Goal: Obtain resource: Download file/media

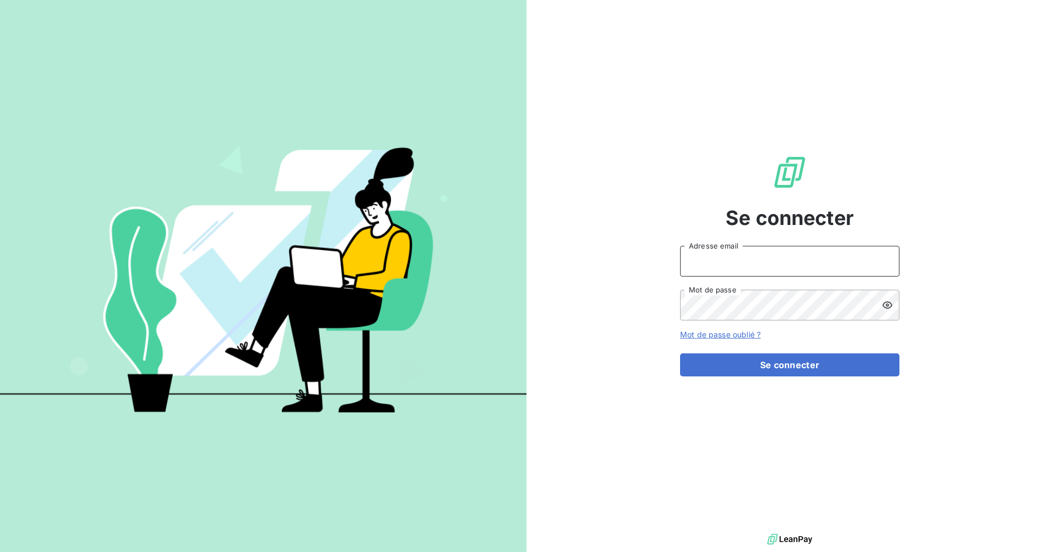
click at [708, 258] on input "Adresse email" at bounding box center [789, 261] width 219 height 31
type input "[EMAIL_ADDRESS][DOMAIN_NAME]"
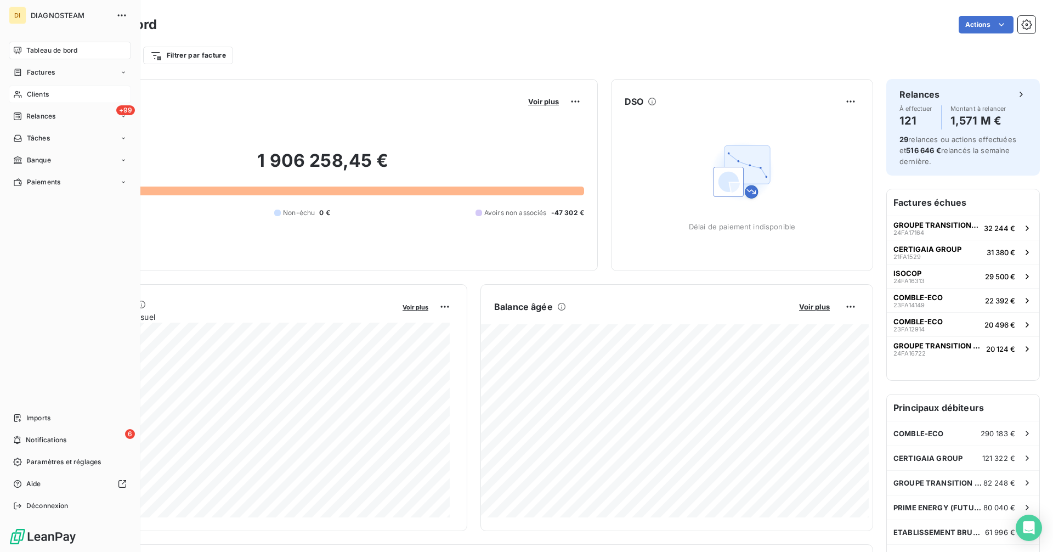
click at [43, 94] on span "Clients" at bounding box center [38, 94] width 22 height 10
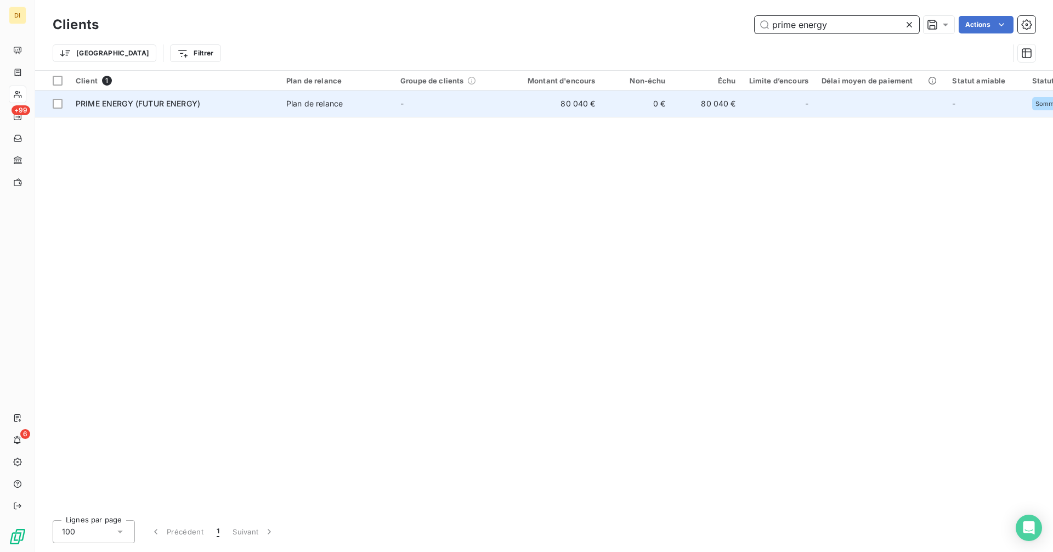
type input "prime energy"
click at [507, 101] on tr "PRIME ENERGY (FUTUR ENERGY) Plan de relance - 80 040 € 0 € 80 040 € - - Sommati…" at bounding box center [640, 103] width 1211 height 26
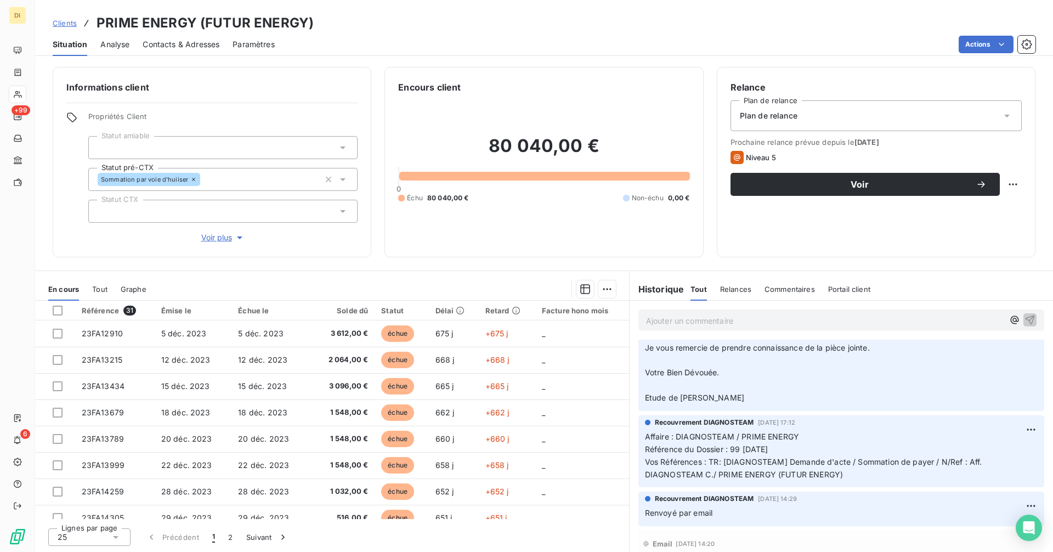
scroll to position [640, 0]
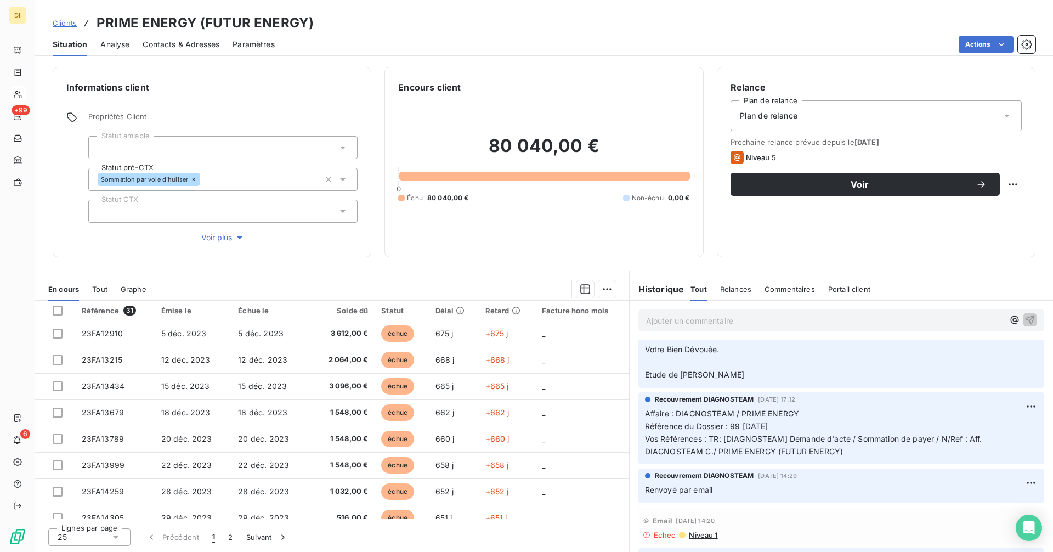
click at [201, 52] on div "Contacts & Adresses" at bounding box center [181, 44] width 77 height 23
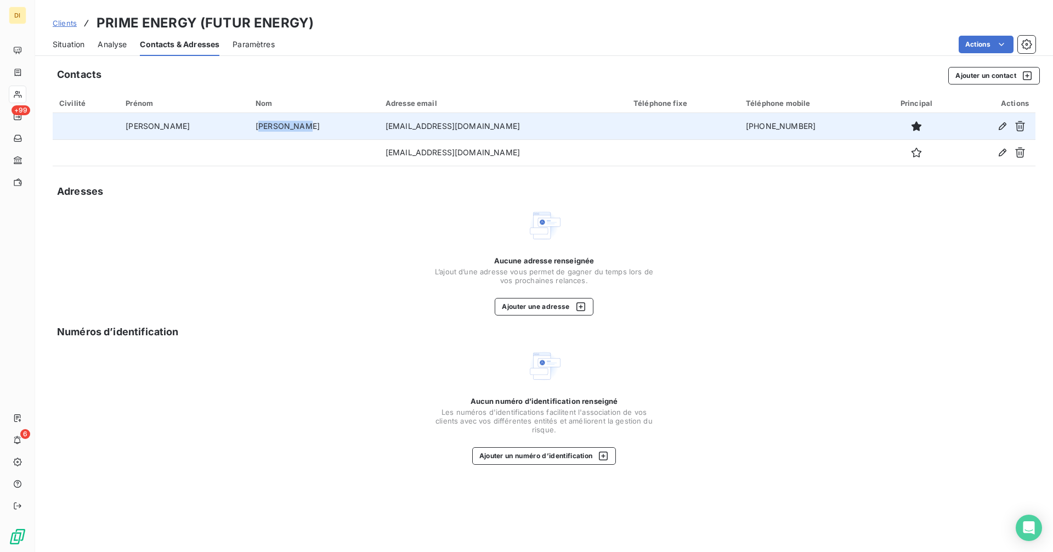
drag, startPoint x: 207, startPoint y: 129, endPoint x: 298, endPoint y: 129, distance: 91.0
click at [298, 129] on td "[PERSON_NAME]" at bounding box center [314, 126] width 130 height 26
click at [407, 129] on td "[EMAIL_ADDRESS][DOMAIN_NAME]" at bounding box center [503, 126] width 248 height 26
click at [425, 127] on td "[EMAIL_ADDRESS][DOMAIN_NAME]" at bounding box center [503, 126] width 248 height 26
click at [249, 132] on td "[PERSON_NAME]" at bounding box center [314, 126] width 130 height 26
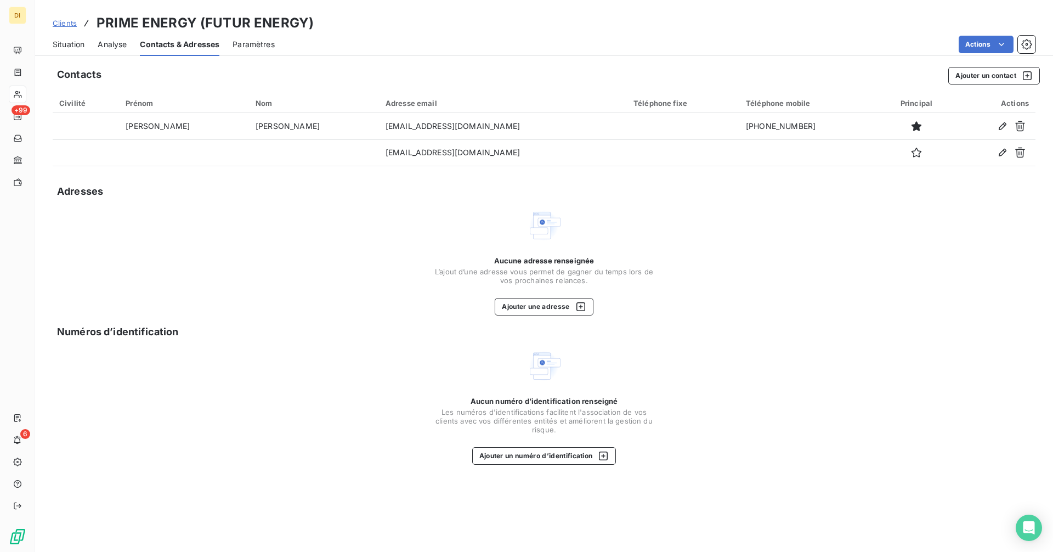
click at [65, 25] on span "Clients" at bounding box center [65, 23] width 24 height 9
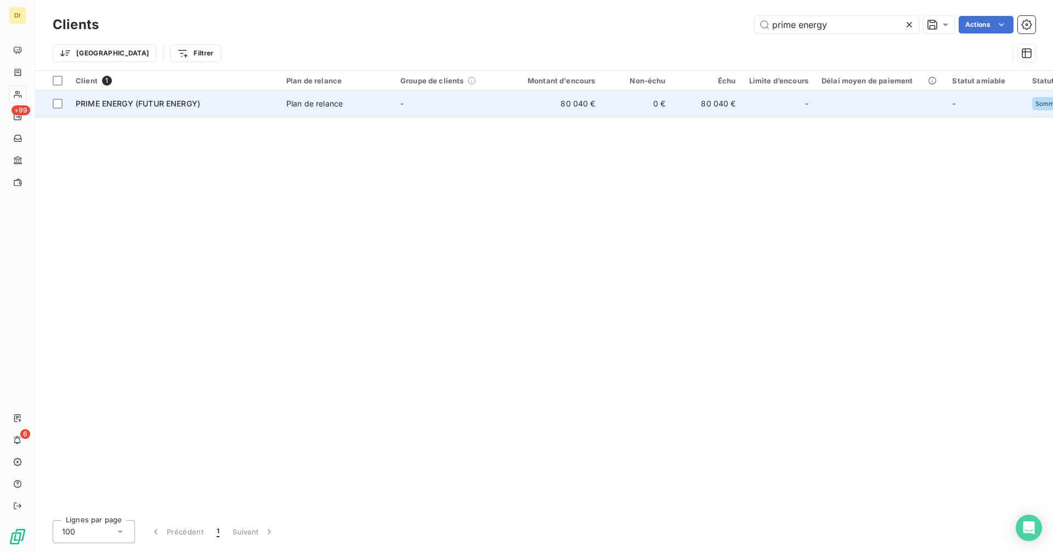
click at [209, 109] on div "PRIME ENERGY (FUTUR ENERGY)" at bounding box center [174, 103] width 197 height 11
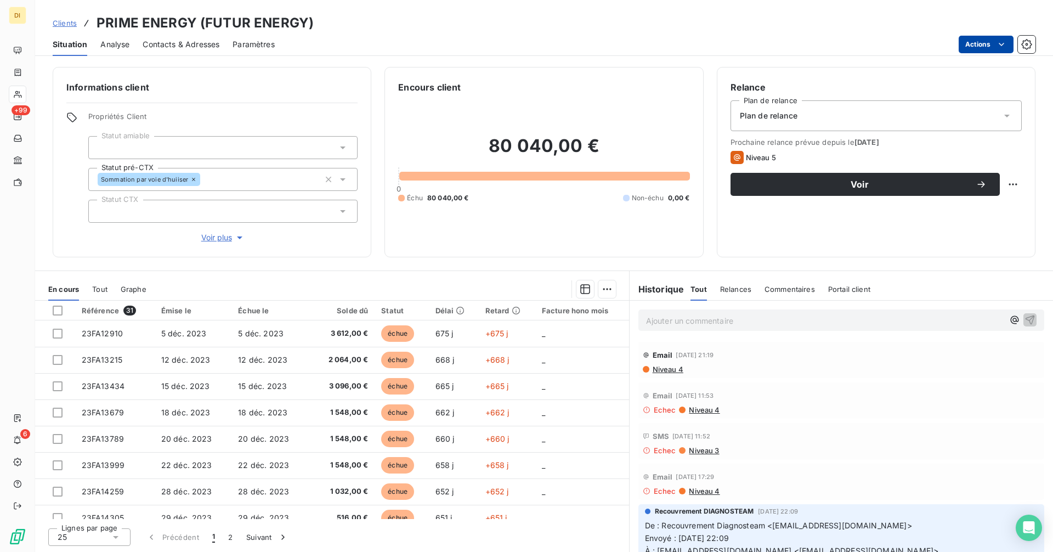
click at [981, 42] on html "DI +99 6 Clients PRIME ENERGY (FUTUR ENERGY) Situation Analyse Contacts & Adres…" at bounding box center [526, 276] width 1053 height 552
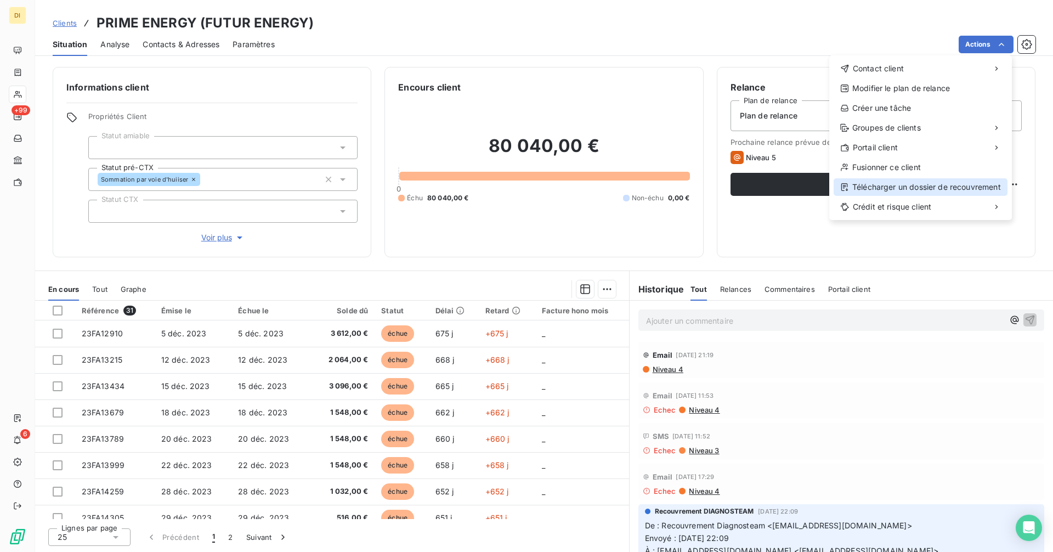
click at [871, 184] on div "Télécharger un dossier de recouvrement" at bounding box center [920, 187] width 174 height 18
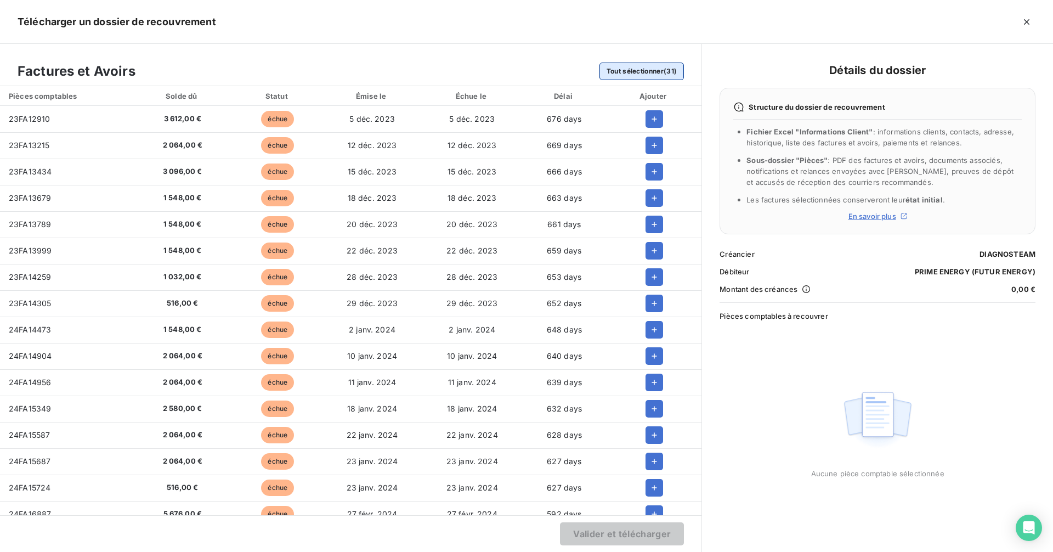
click at [660, 78] on button "Tout sélectionner (31)" at bounding box center [641, 72] width 85 height 18
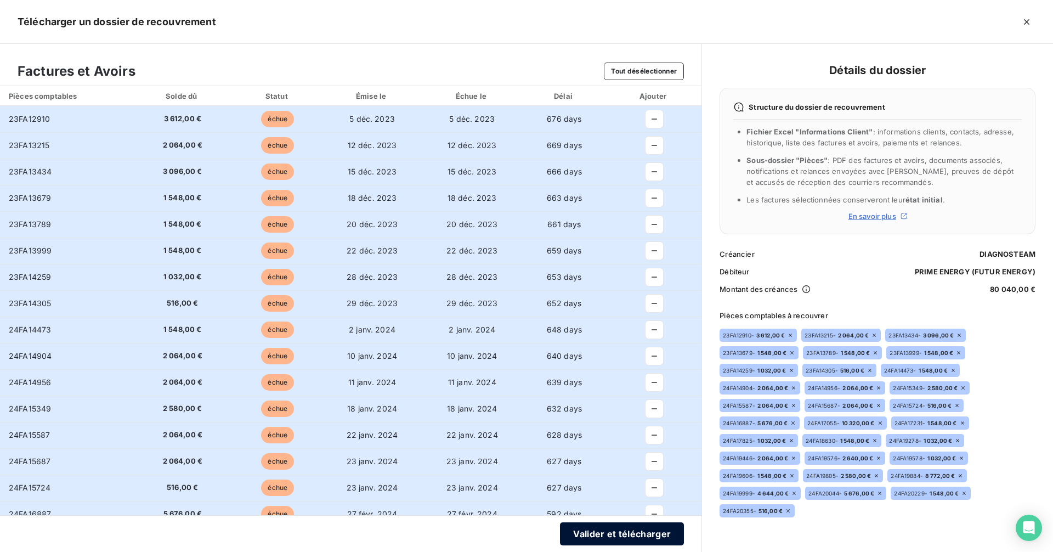
click at [671, 535] on button "Valider et télécharger" at bounding box center [622, 533] width 124 height 23
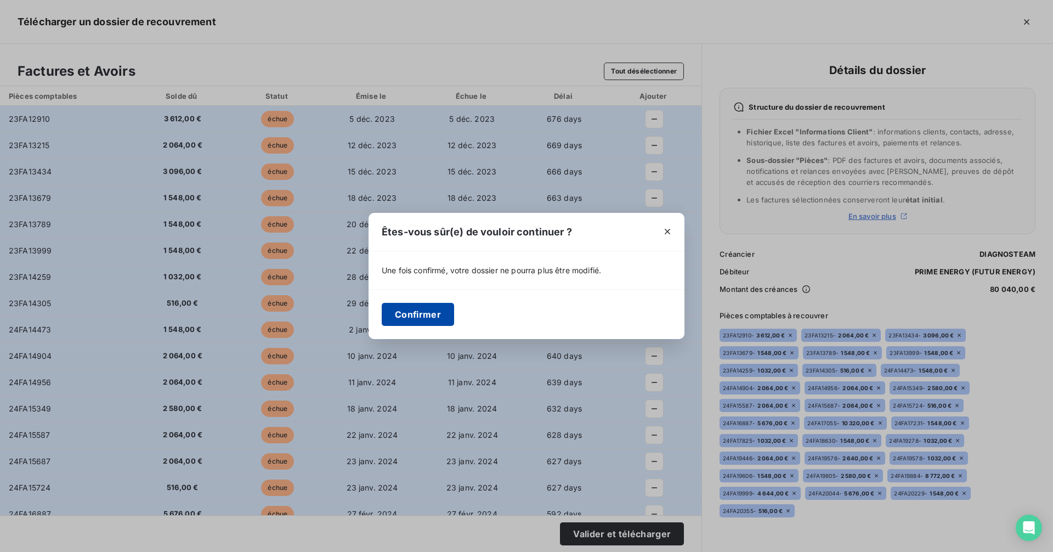
click at [422, 313] on button "Confirmer" at bounding box center [418, 314] width 72 height 23
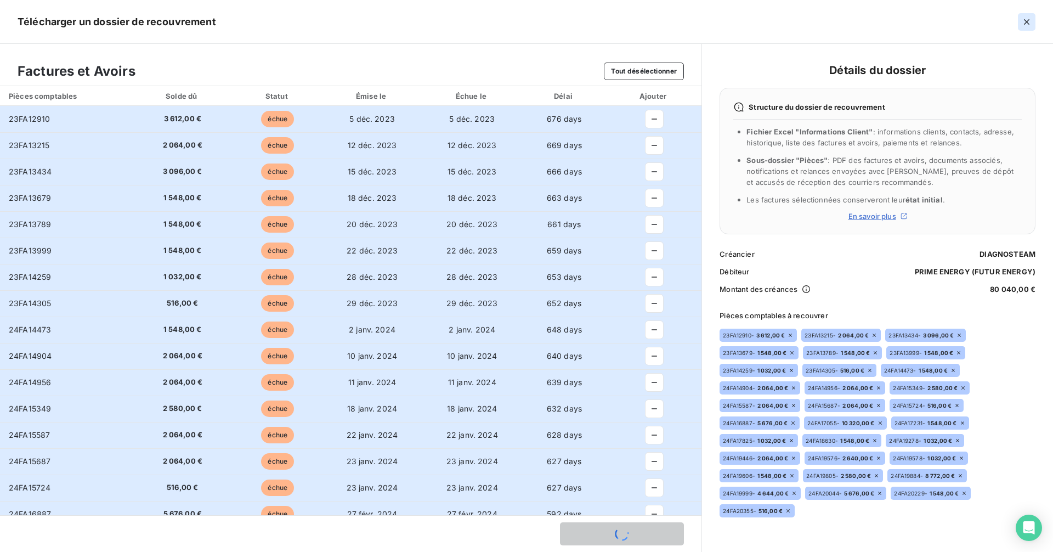
click at [1029, 24] on icon "button" at bounding box center [1026, 21] width 5 height 5
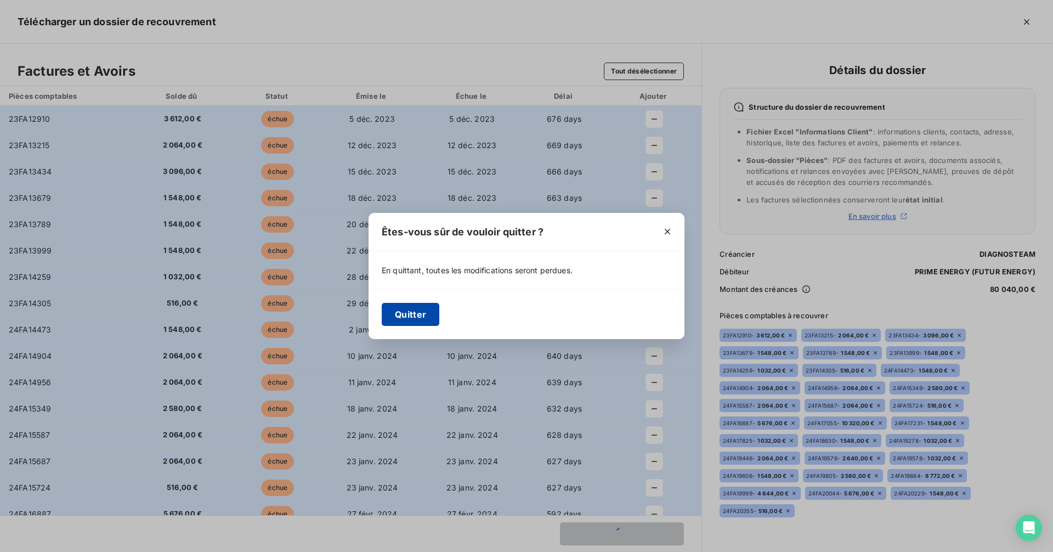
click at [423, 320] on button "Quitter" at bounding box center [411, 314] width 58 height 23
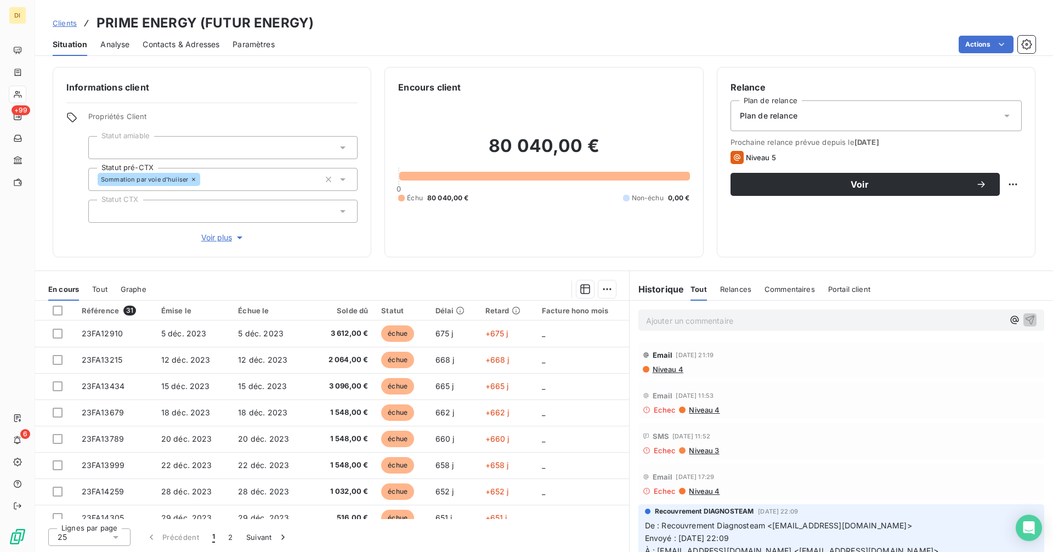
click at [674, 366] on span "Niveau 4" at bounding box center [667, 369] width 32 height 9
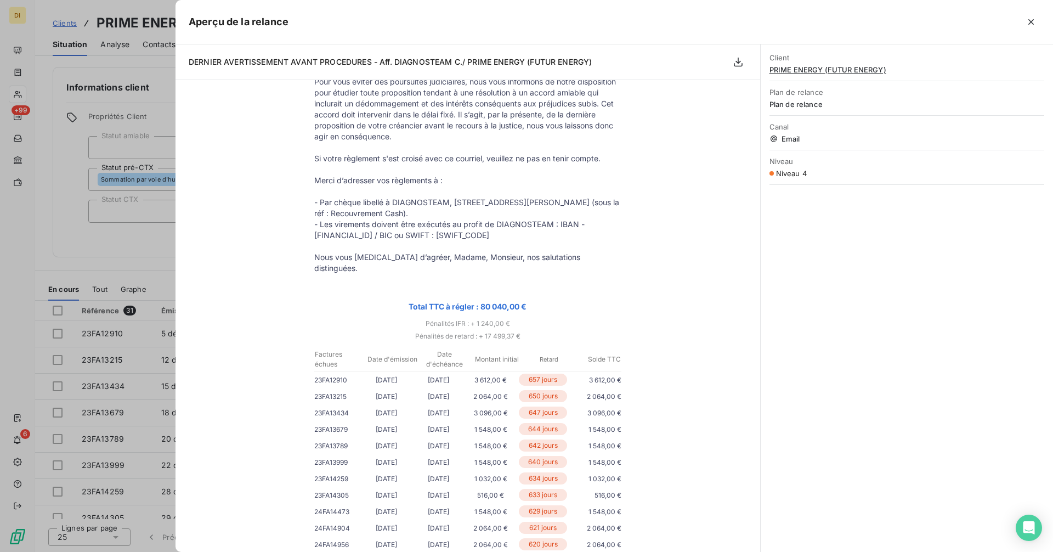
scroll to position [384, 0]
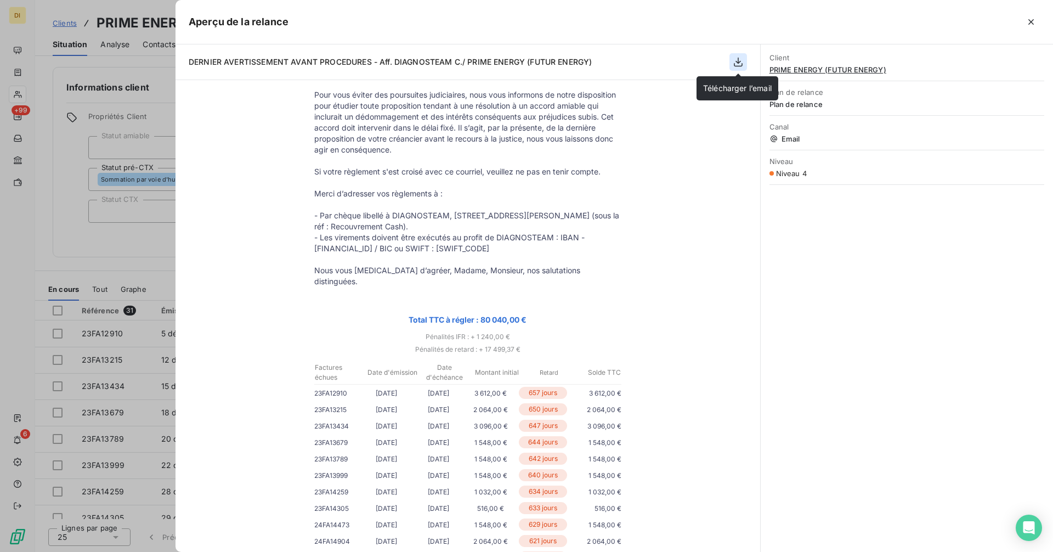
click at [737, 64] on icon "button" at bounding box center [738, 61] width 11 height 11
click at [139, 251] on div at bounding box center [526, 276] width 1053 height 552
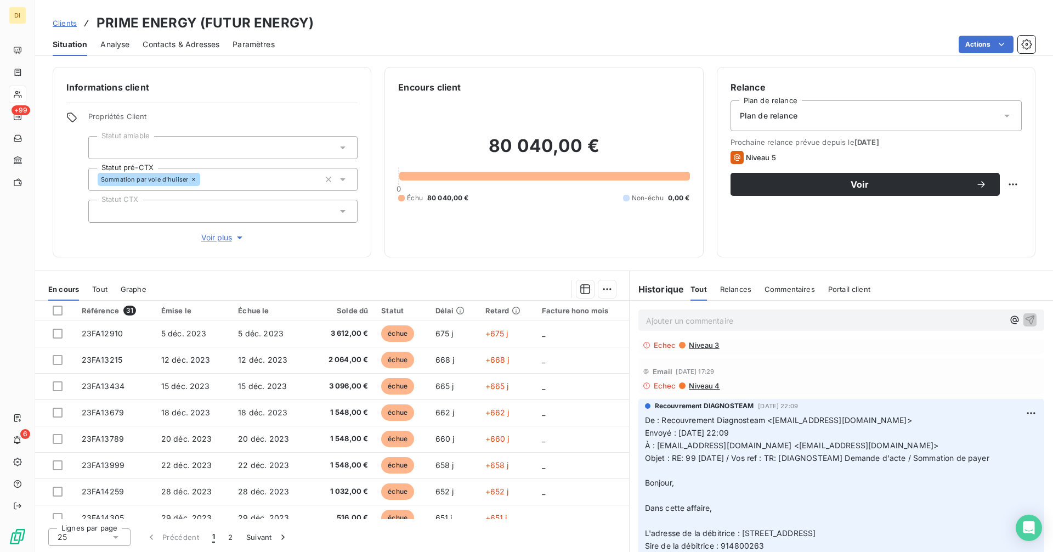
scroll to position [128, 0]
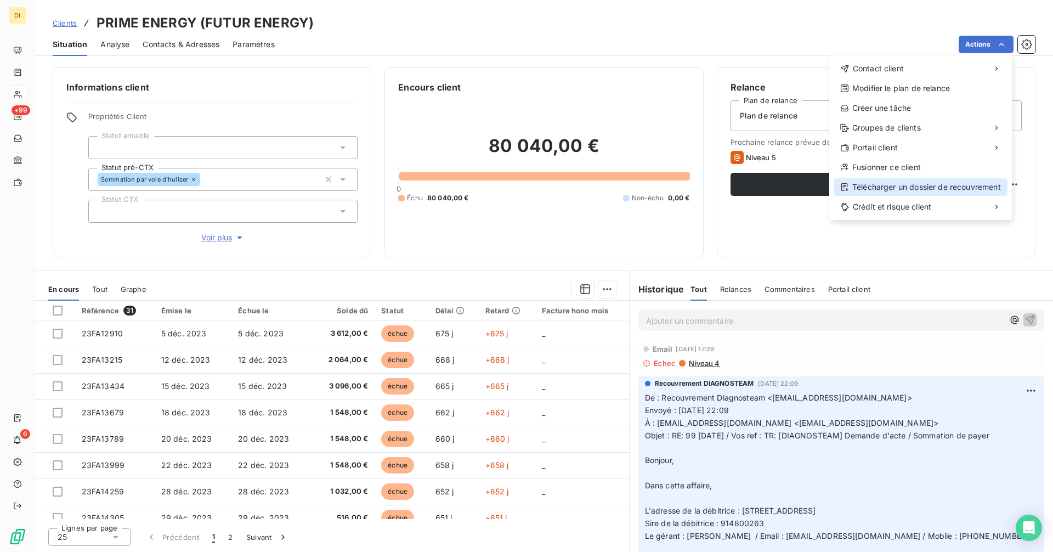
click at [878, 183] on div "Télécharger un dossier de recouvrement" at bounding box center [920, 187] width 174 height 18
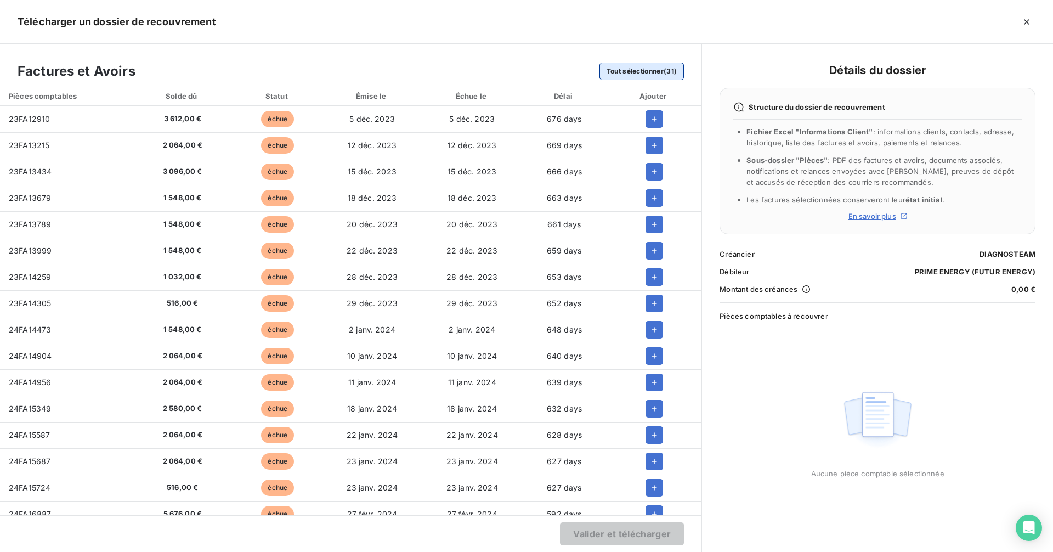
click at [639, 68] on button "Tout sélectionner (31)" at bounding box center [641, 72] width 85 height 18
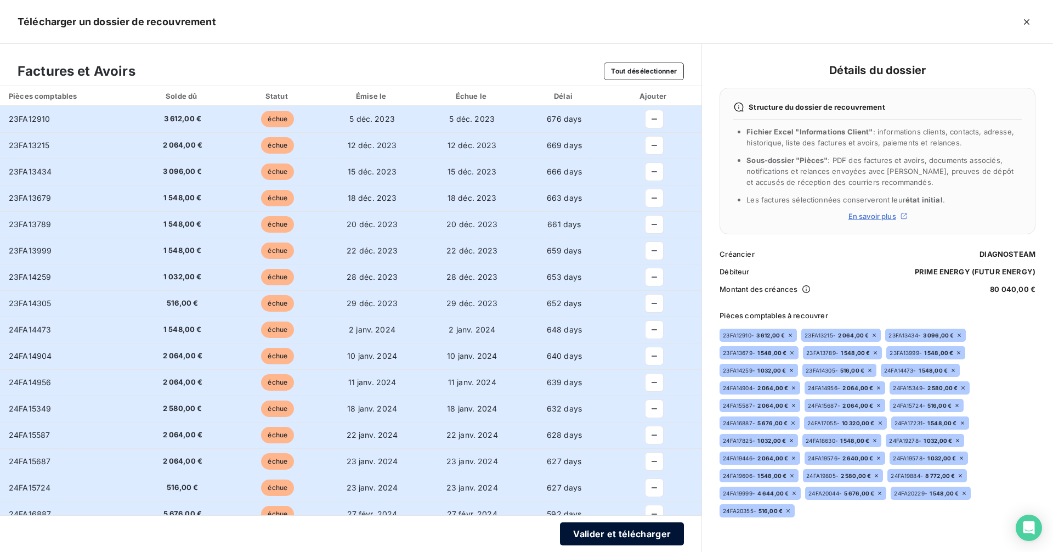
click at [637, 534] on button "Valider et télécharger" at bounding box center [622, 533] width 124 height 23
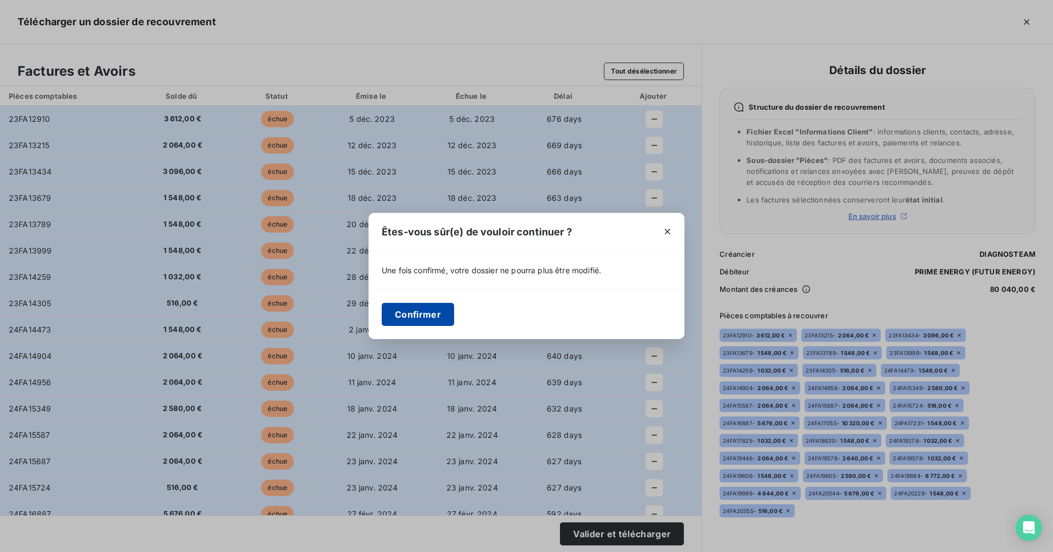
click at [434, 314] on button "Confirmer" at bounding box center [418, 314] width 72 height 23
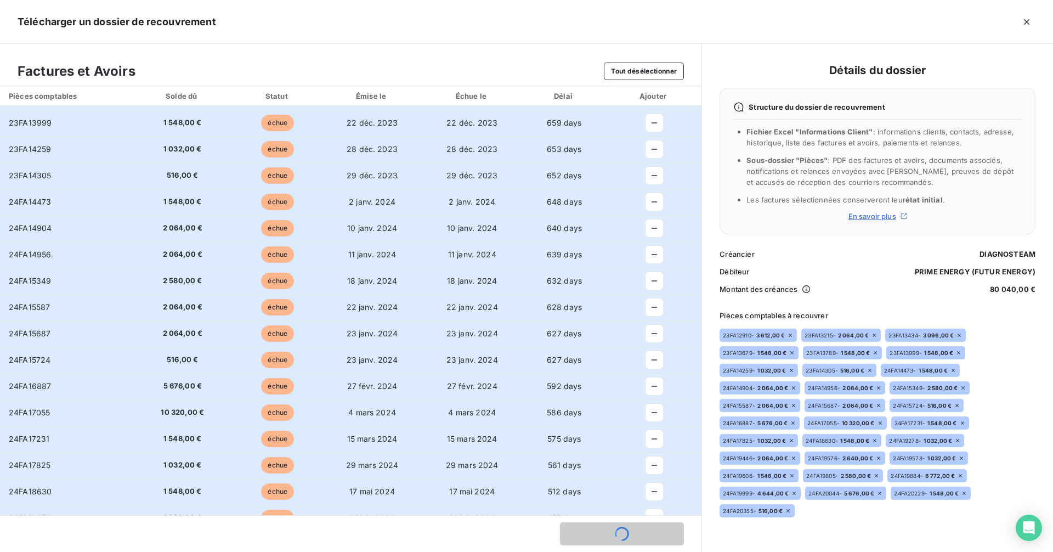
scroll to position [0, 0]
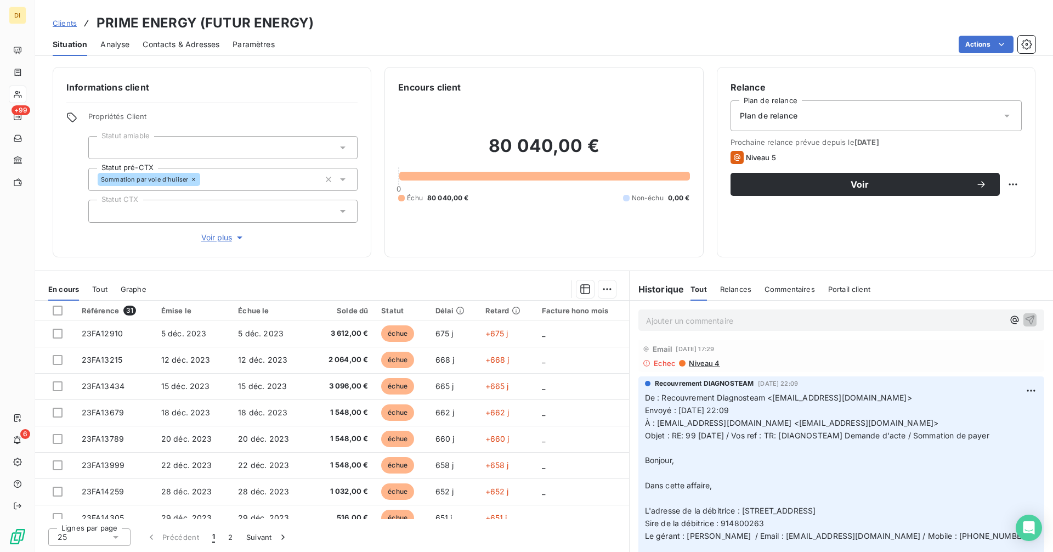
click at [247, 24] on h3 "PRIME ENERGY (FUTUR ENERGY)" at bounding box center [205, 23] width 217 height 20
copy h3 "PRIME ENERGY (FUTUR ENERGY)"
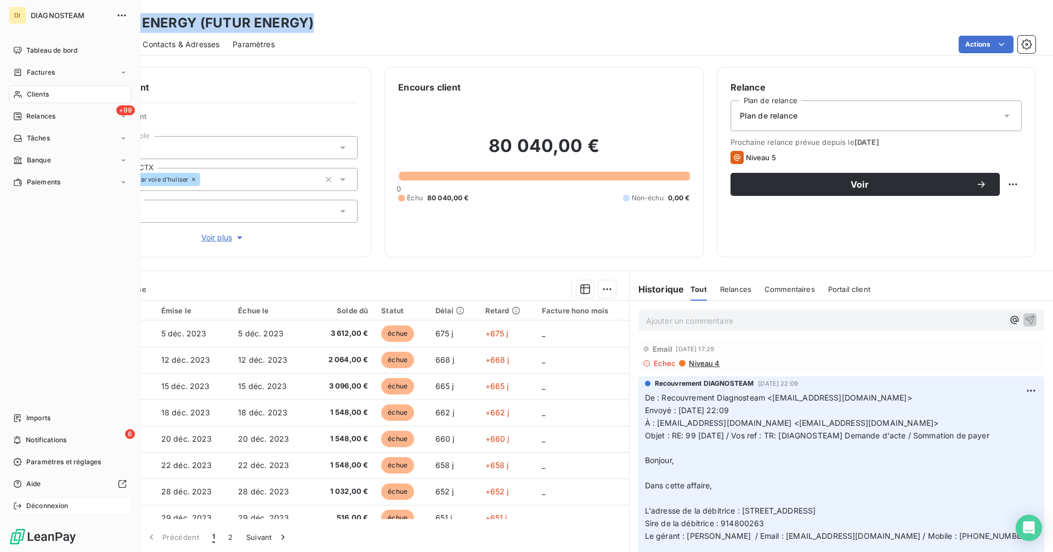
click at [33, 509] on span "Déconnexion" at bounding box center [47, 506] width 42 height 10
